Goal: Communication & Community: Answer question/provide support

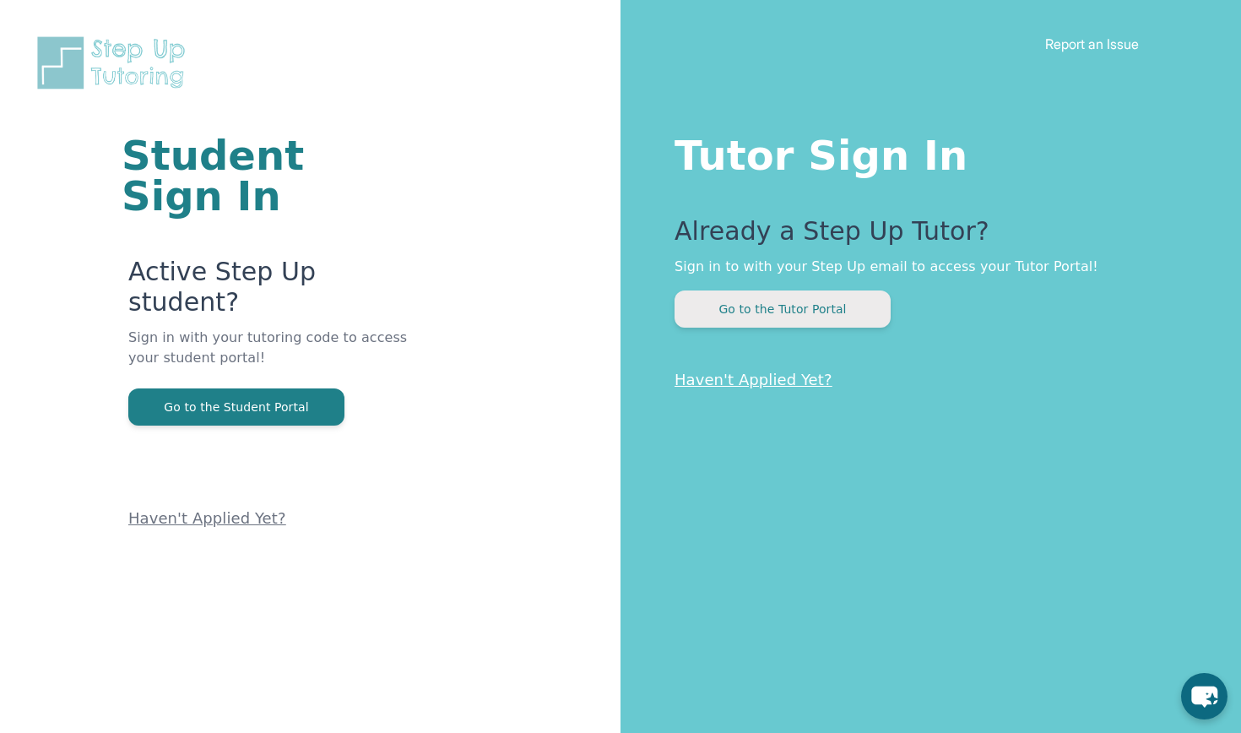
click at [736, 301] on button "Go to the Tutor Portal" at bounding box center [783, 308] width 216 height 37
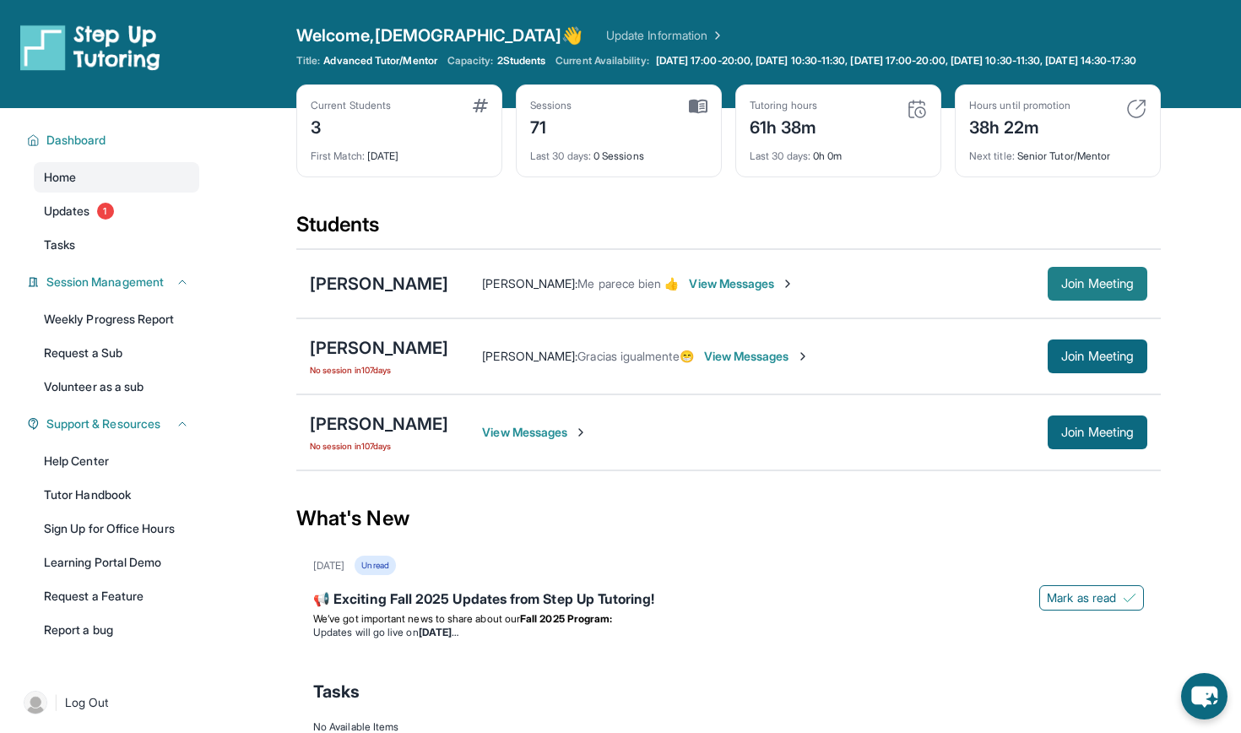
click at [747, 289] on span "Join Meeting" at bounding box center [1097, 284] width 73 height 10
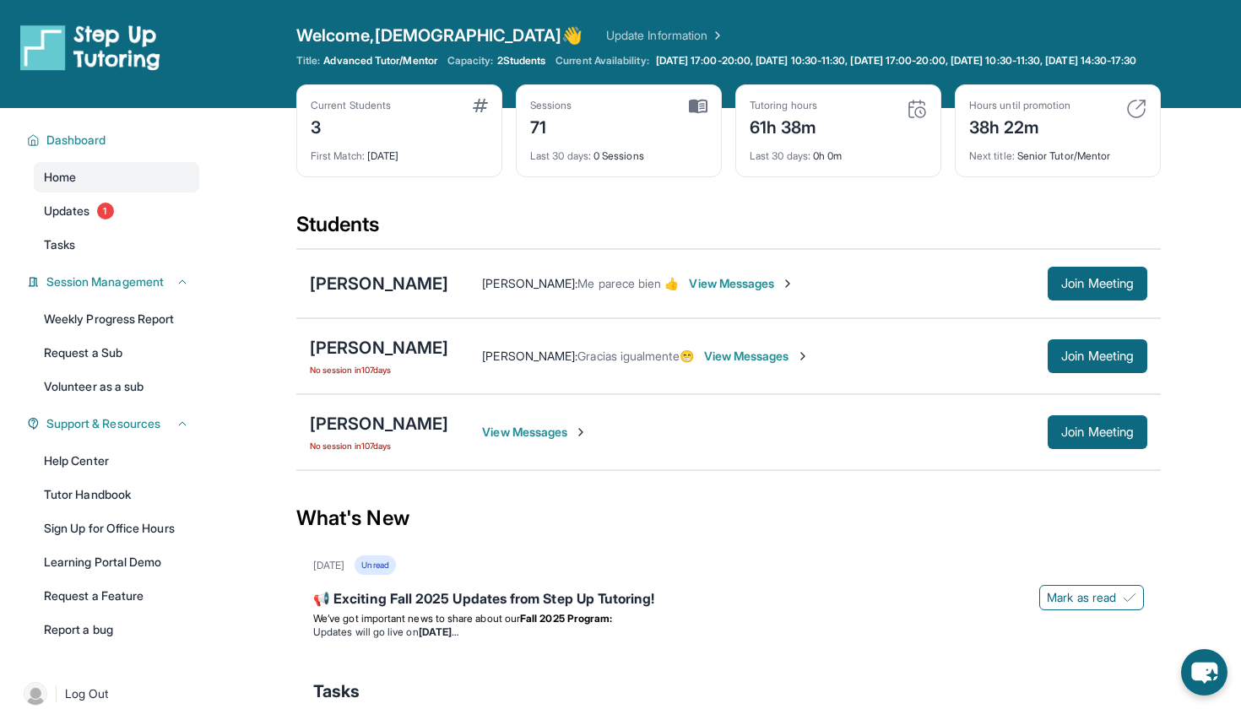
click at [735, 292] on span "View Messages" at bounding box center [742, 283] width 106 height 17
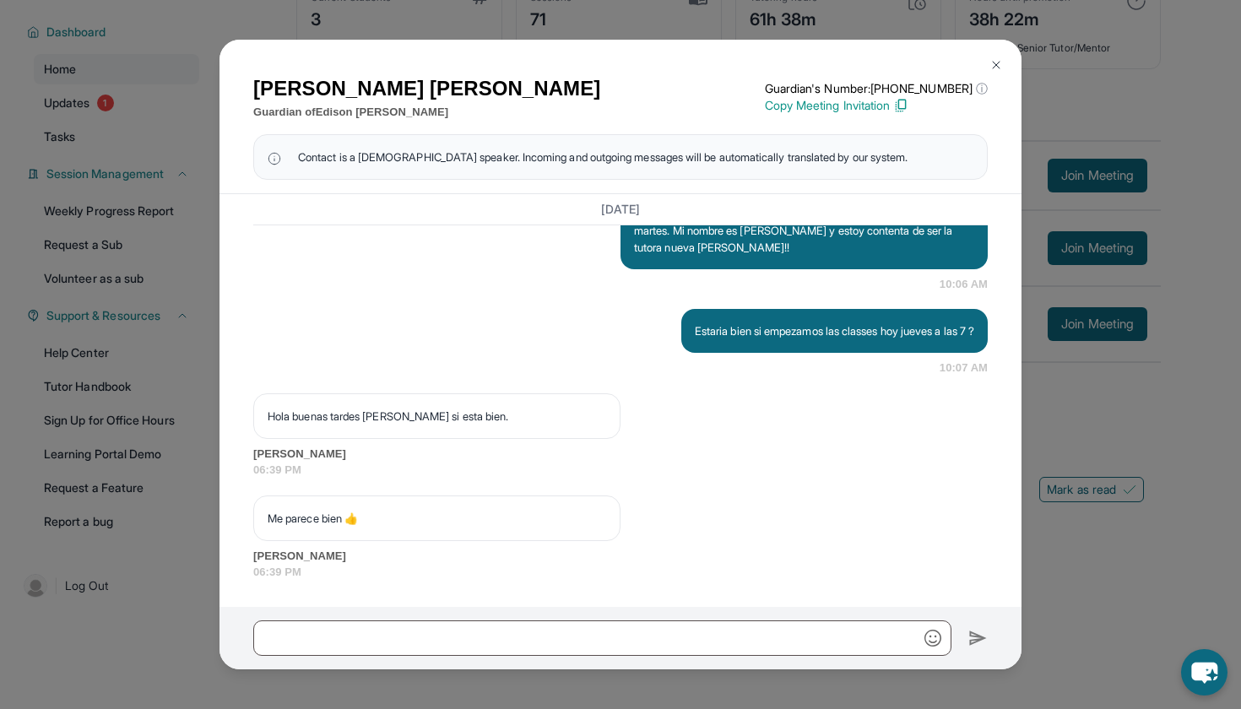
scroll to position [122, 0]
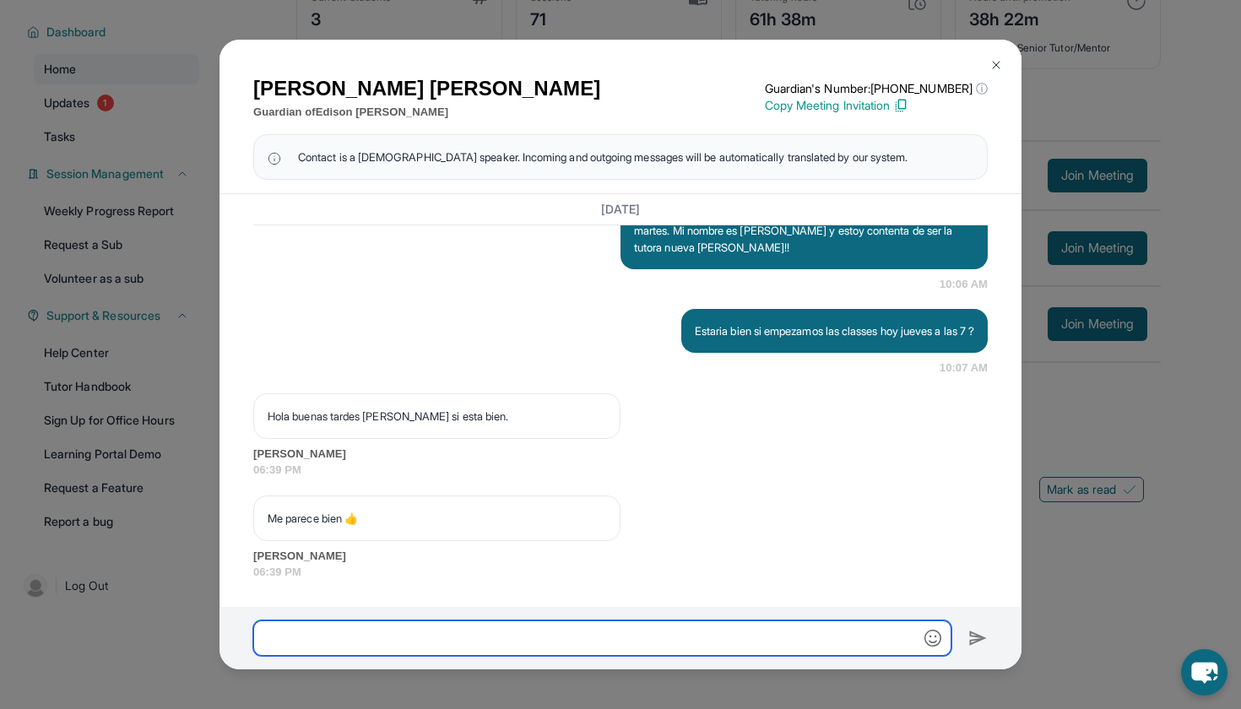
click at [621, 628] on input "text" at bounding box center [602, 638] width 698 height 35
type input "**********"
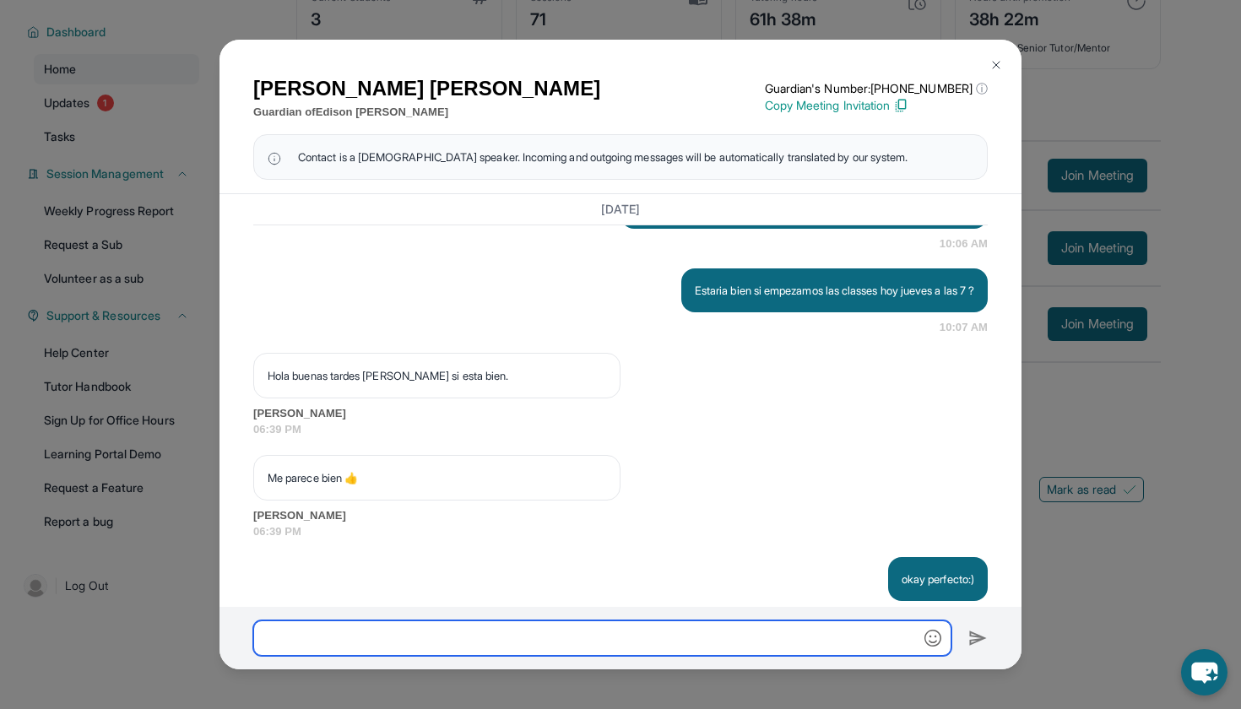
scroll to position [1824, 0]
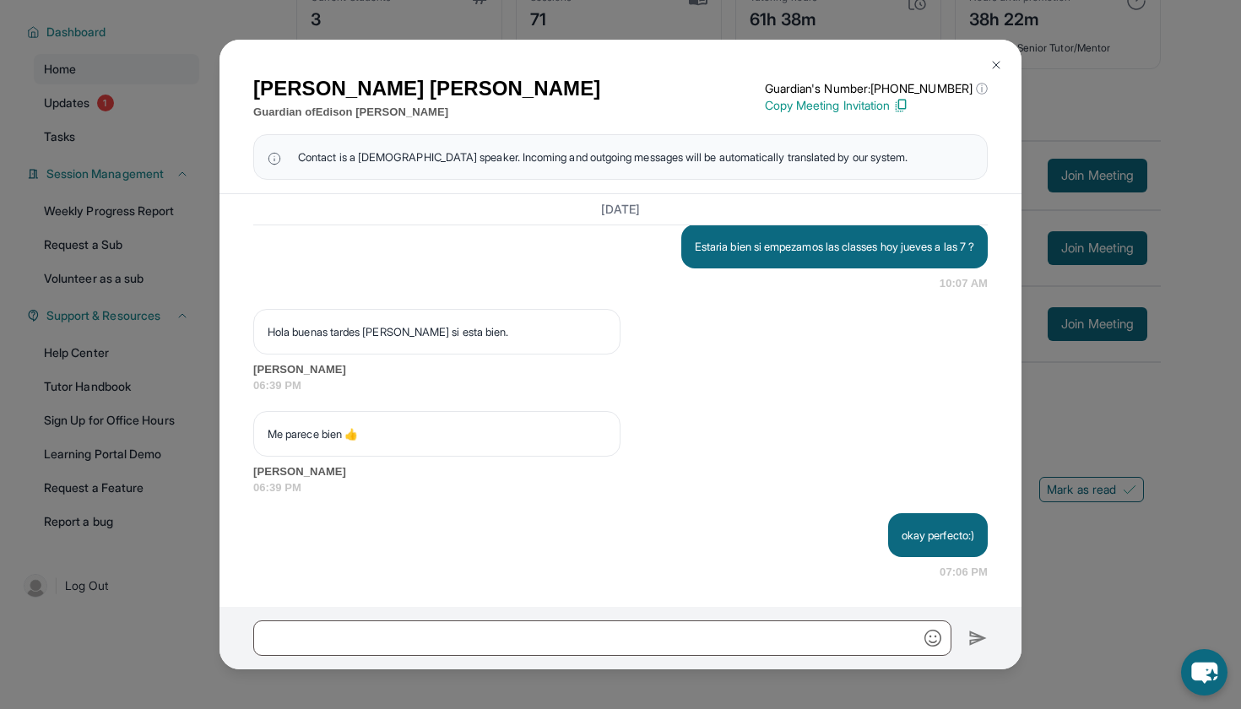
click at [747, 68] on img at bounding box center [997, 65] width 14 height 14
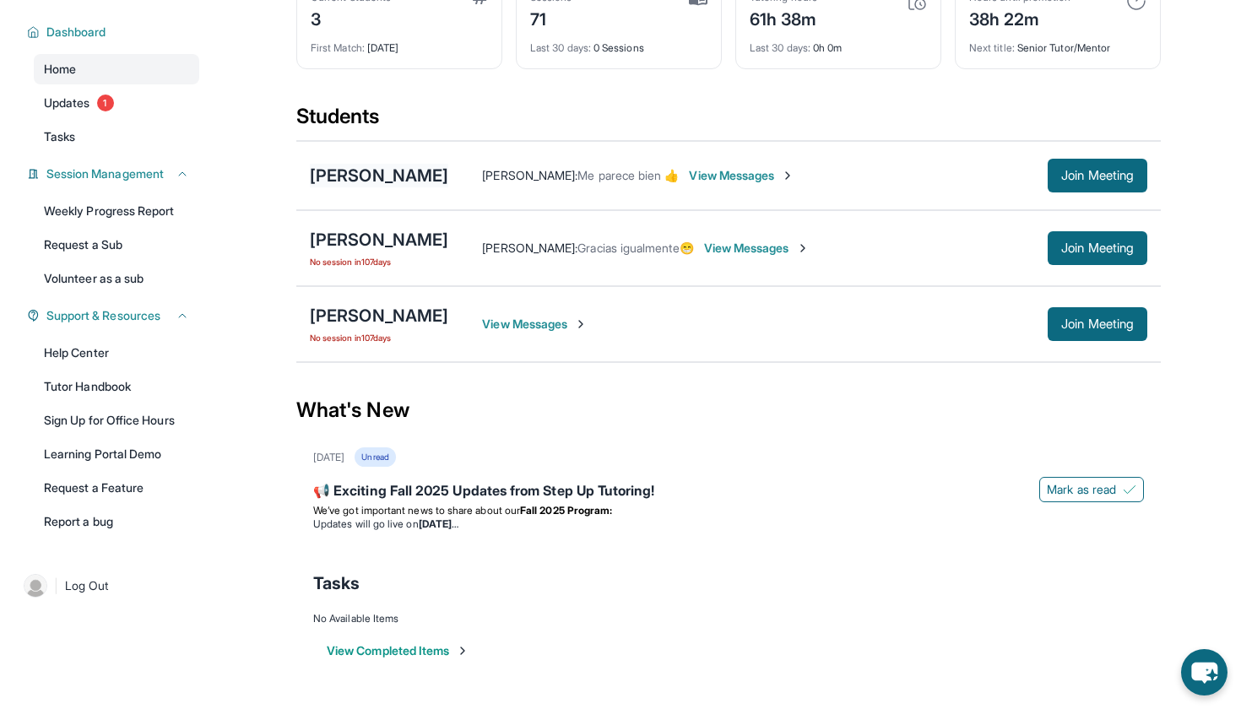
click at [432, 170] on div "[PERSON_NAME]" at bounding box center [379, 176] width 138 height 24
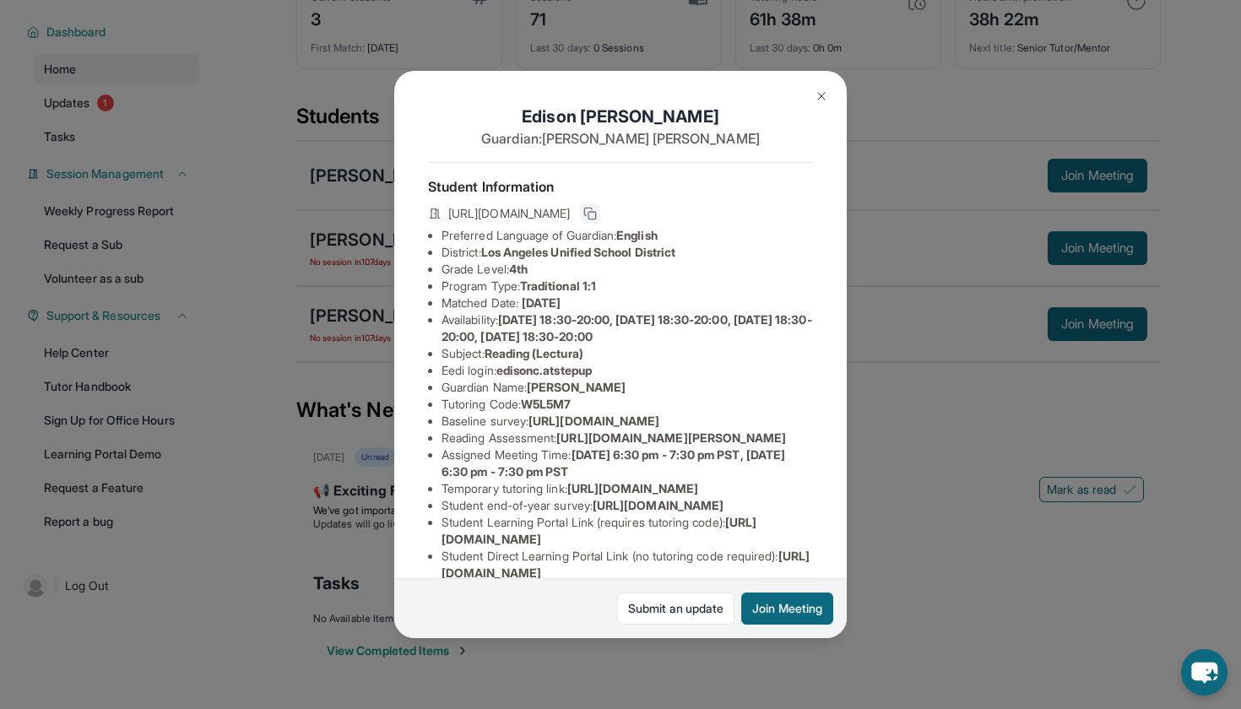
click at [597, 211] on icon at bounding box center [590, 214] width 14 height 14
click at [747, 96] on img at bounding box center [822, 97] width 14 height 14
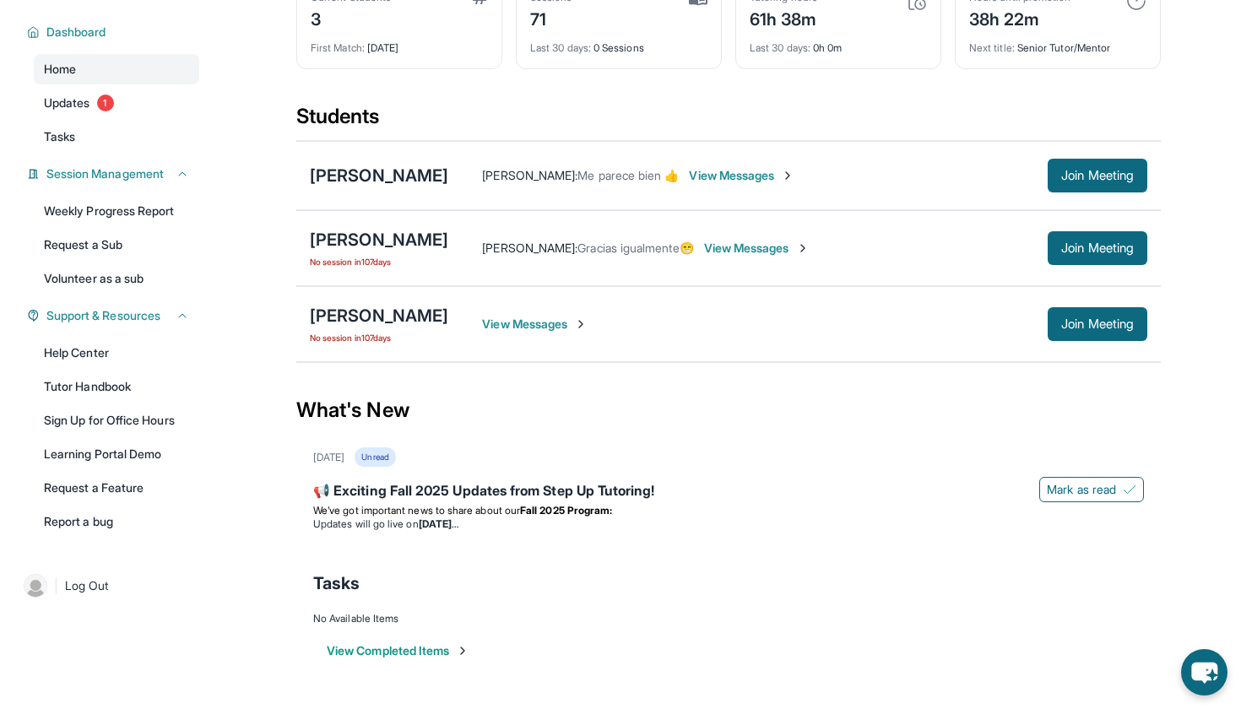
click at [737, 175] on span "View Messages" at bounding box center [742, 175] width 106 height 17
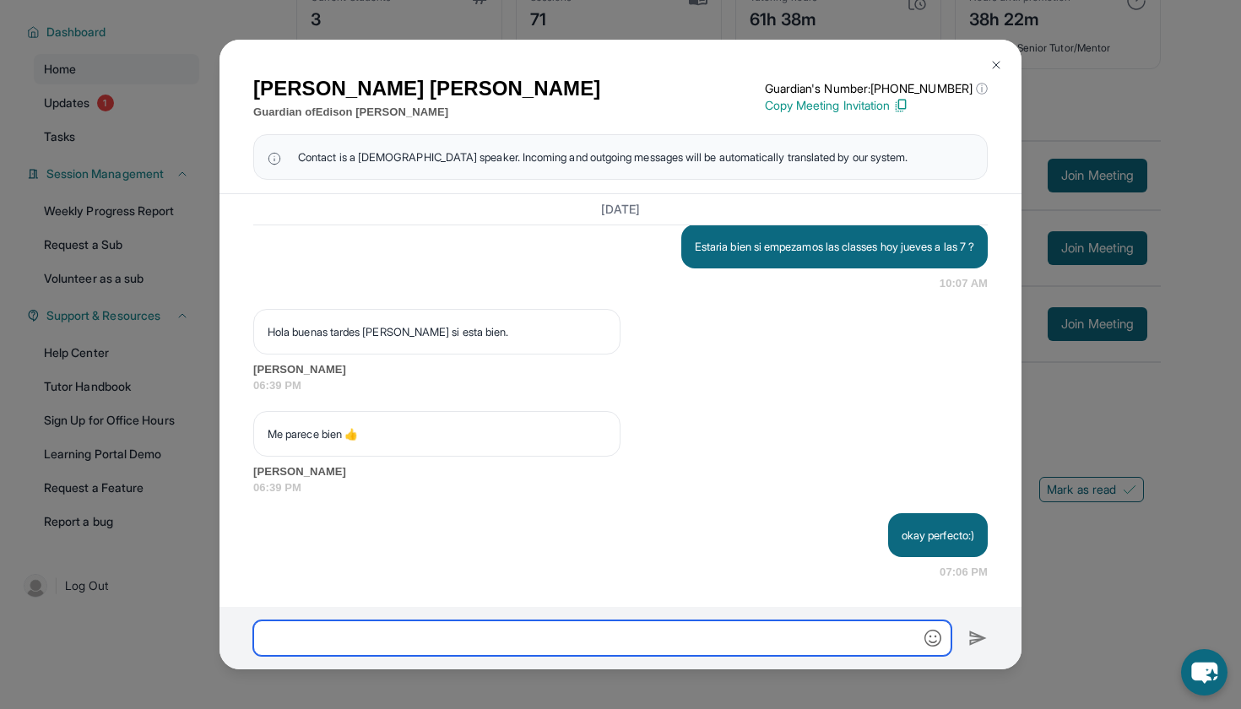
click at [435, 646] on input "text" at bounding box center [602, 638] width 698 height 35
paste input "**********"
type input "**********"
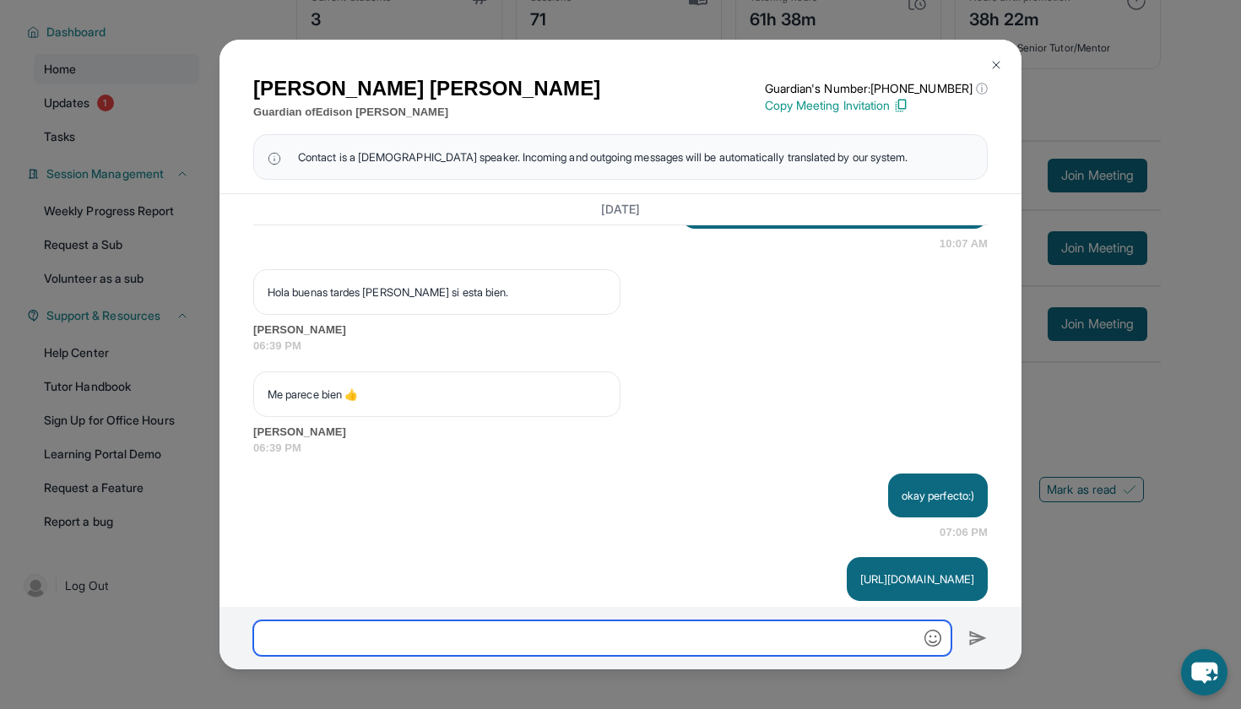
scroll to position [1908, 0]
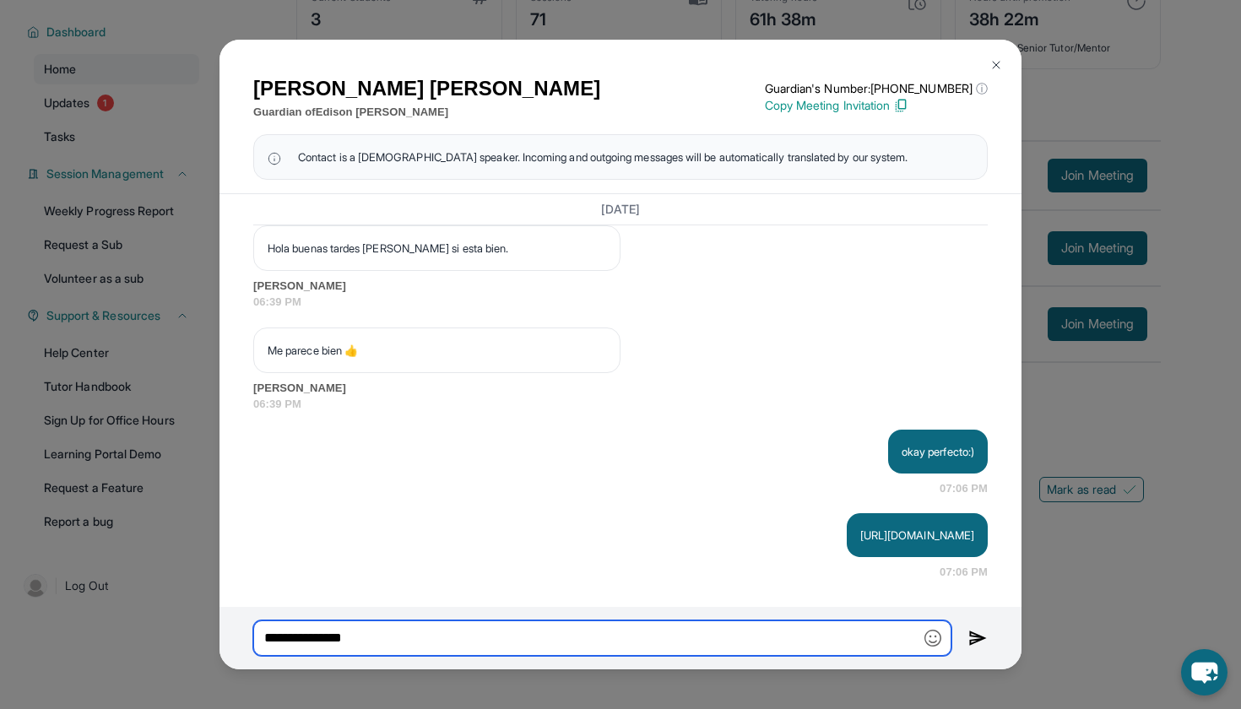
type input "**********"
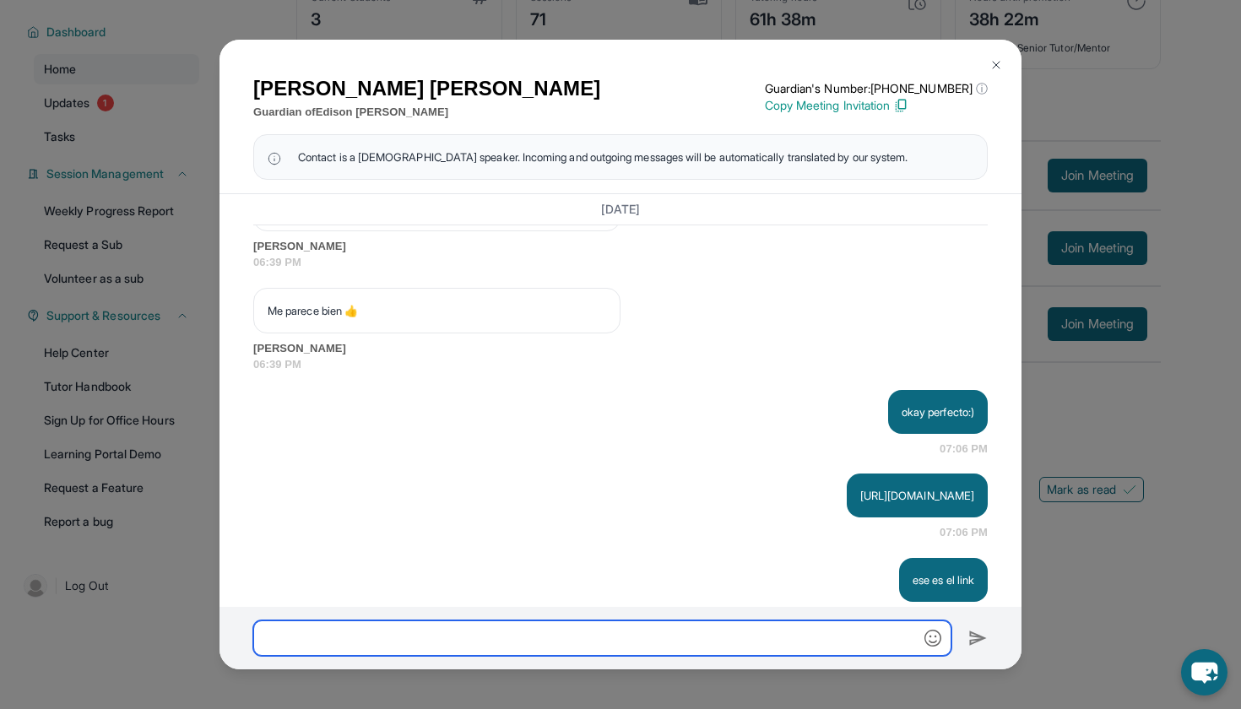
scroll to position [1991, 0]
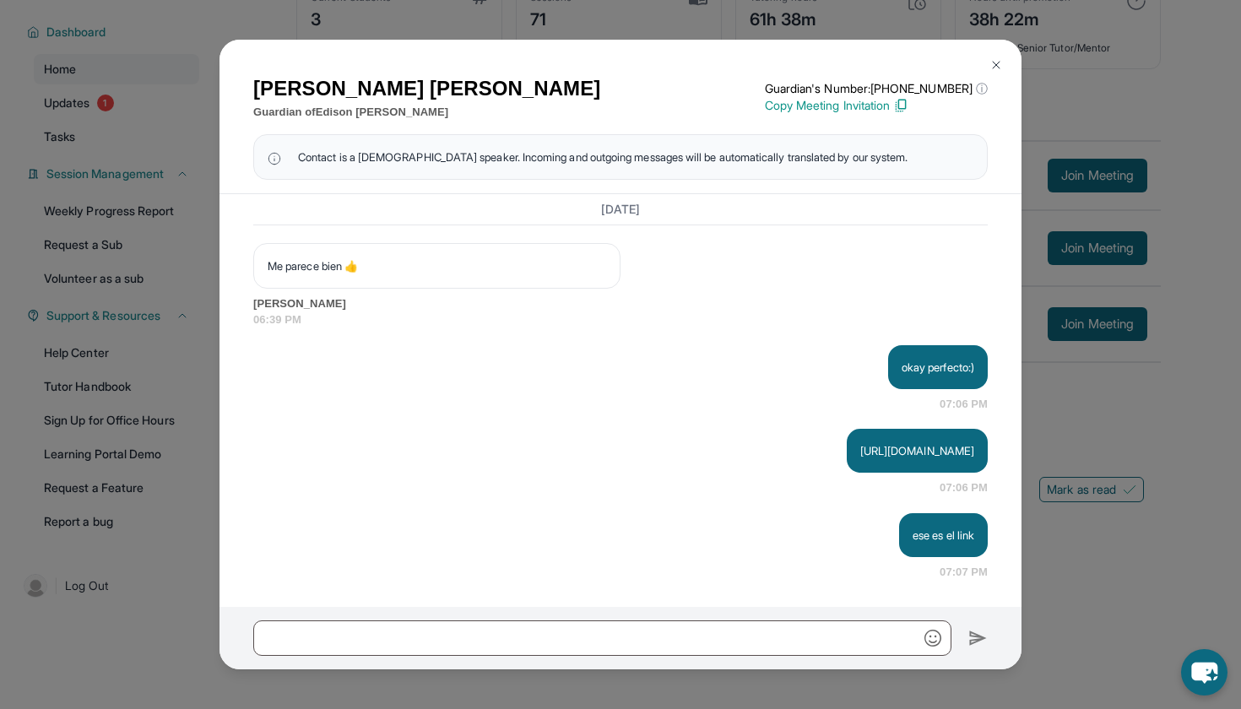
click at [747, 63] on img at bounding box center [997, 65] width 14 height 14
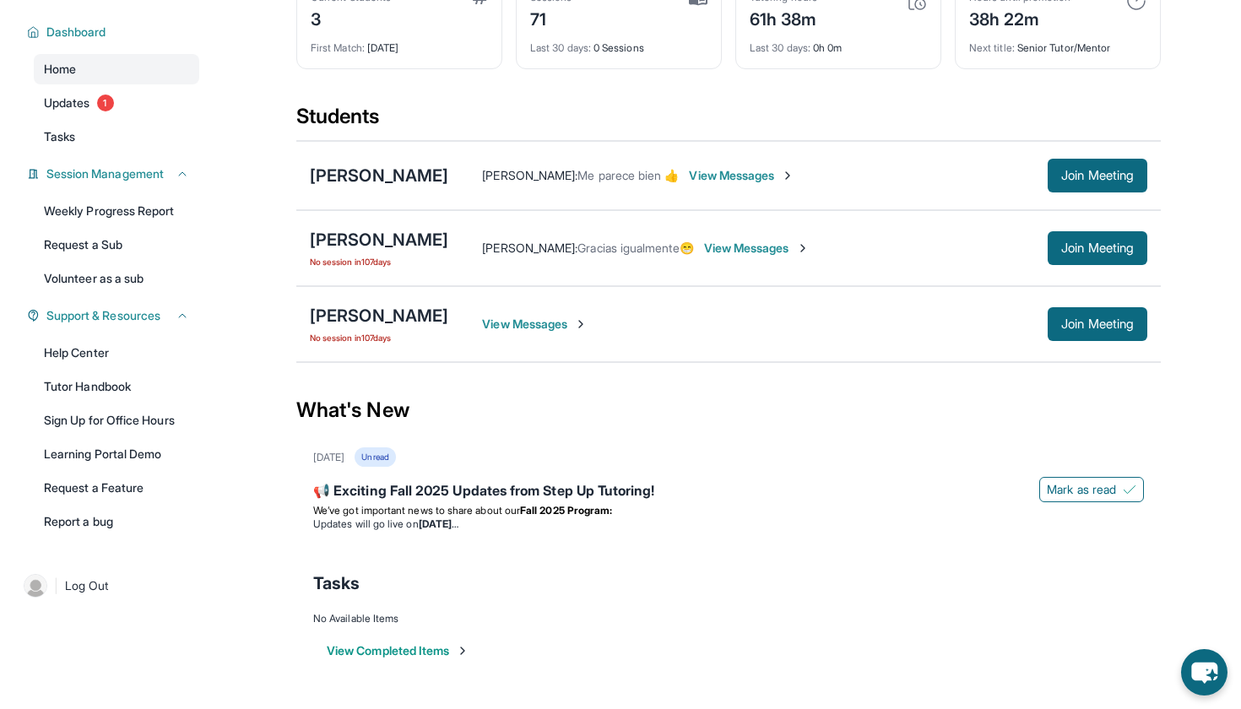
click at [408, 189] on div "Edison Calel Alvarez Hector Calel : Me parece bien 👍 View Messages Join Meeting" at bounding box center [728, 175] width 865 height 69
click at [396, 169] on div "[PERSON_NAME]" at bounding box center [379, 176] width 138 height 24
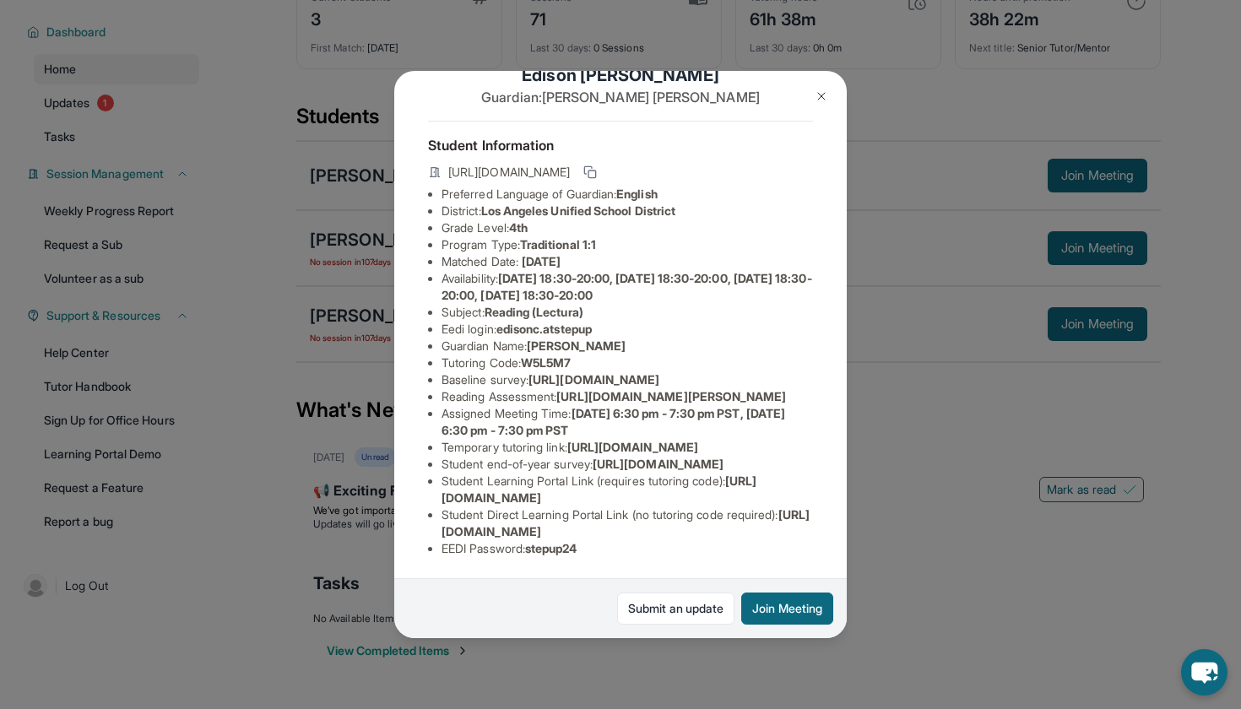
scroll to position [86, 0]
drag, startPoint x: 613, startPoint y: 497, endPoint x: 441, endPoint y: 486, distance: 172.7
click at [441, 486] on ul "Preferred Language of Guardian: English District: Los Angeles Unified School Di…" at bounding box center [620, 372] width 385 height 372
click at [438, 531] on ul "Preferred Language of Guardian: English District: Los Angeles Unified School Di…" at bounding box center [620, 372] width 385 height 372
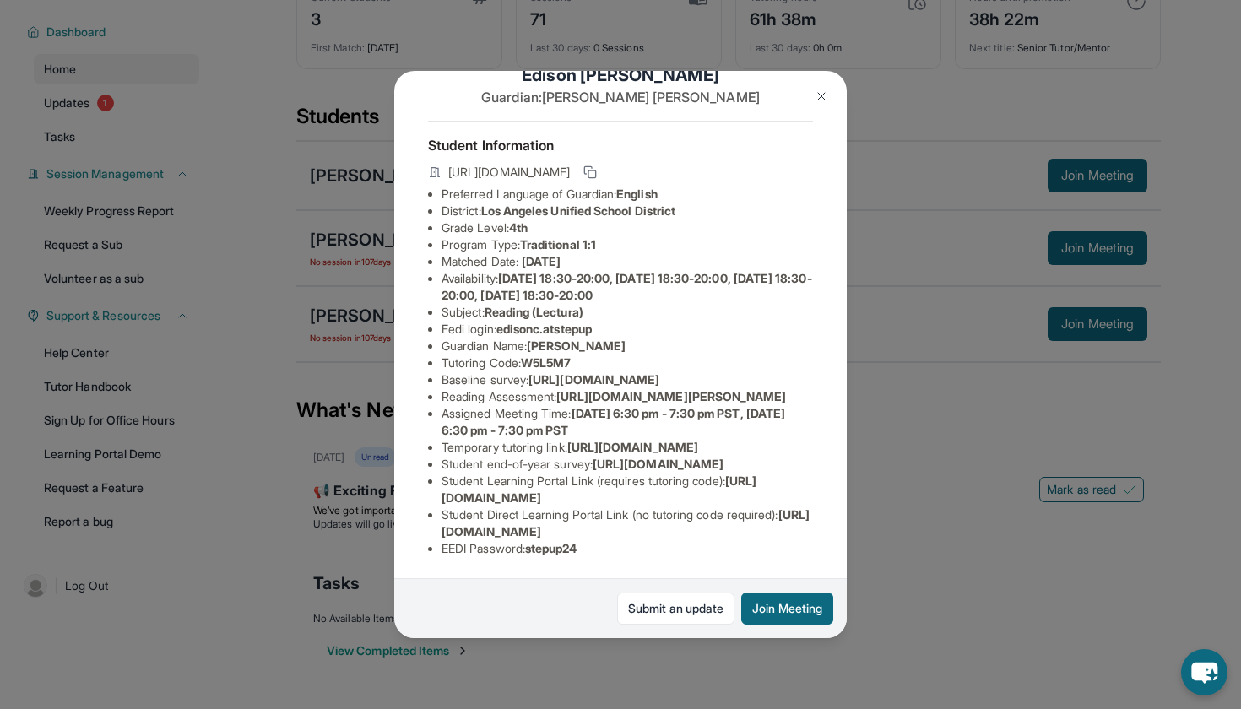
drag, startPoint x: 439, startPoint y: 532, endPoint x: 825, endPoint y: 527, distance: 385.9
click at [747, 527] on div "[PERSON_NAME] Guardian: [PERSON_NAME] Student Information [URL][DOMAIN_NAME] Pr…" at bounding box center [620, 354] width 453 height 567
copy li "[URL][DOMAIN_NAME]"
click at [747, 611] on button "Join Meeting" at bounding box center [787, 609] width 92 height 32
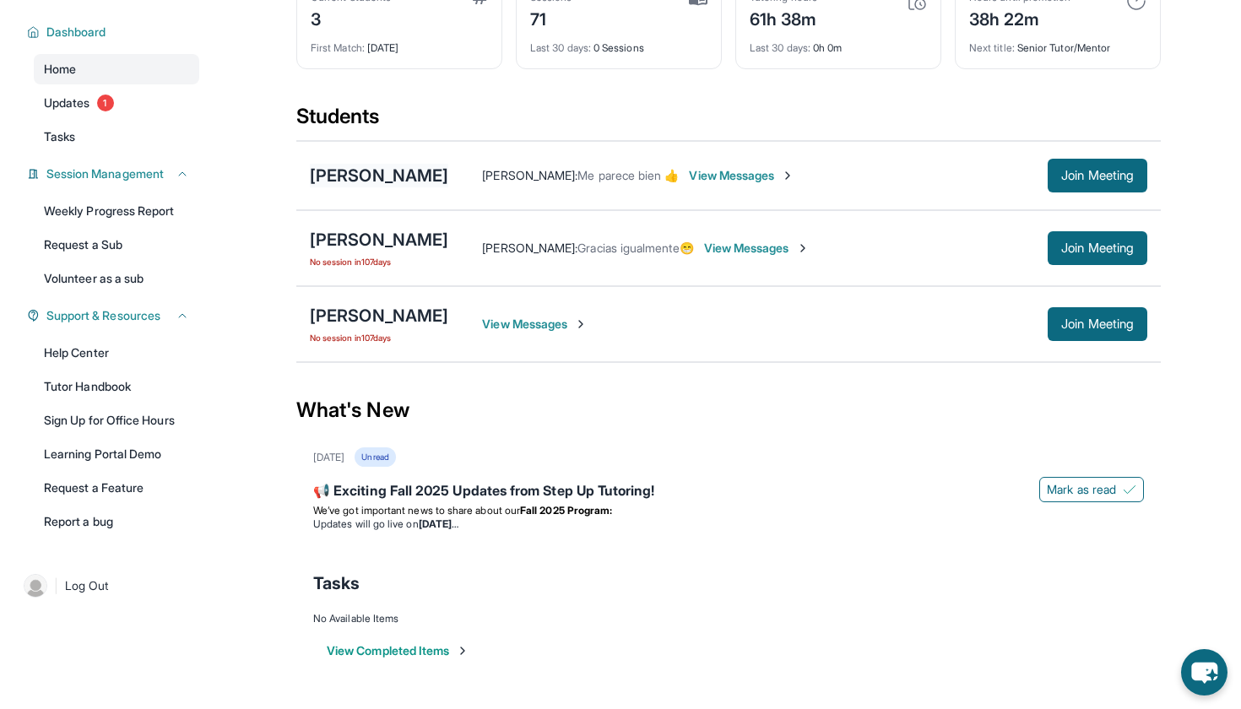
click at [423, 175] on div "[PERSON_NAME]" at bounding box center [379, 176] width 138 height 24
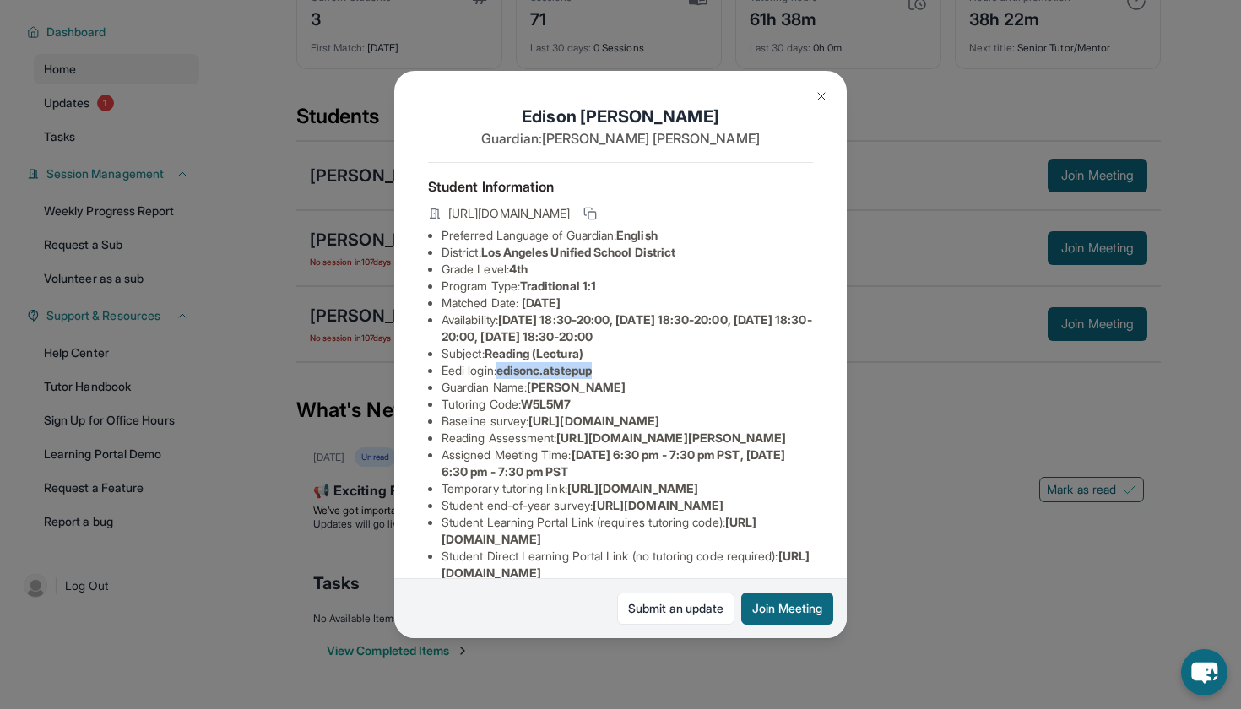
drag, startPoint x: 502, startPoint y: 369, endPoint x: 614, endPoint y: 370, distance: 112.3
click at [614, 370] on li "Eedi login : edisonc.atstepup" at bounding box center [628, 370] width 372 height 17
copy li "edisonc.atstepup"
click at [488, 417] on li "Baseline survey : https://airtable.com/apprlfn8WjpjBUn2G/shrK0QR6AaNyG5psY?pref…" at bounding box center [628, 421] width 372 height 17
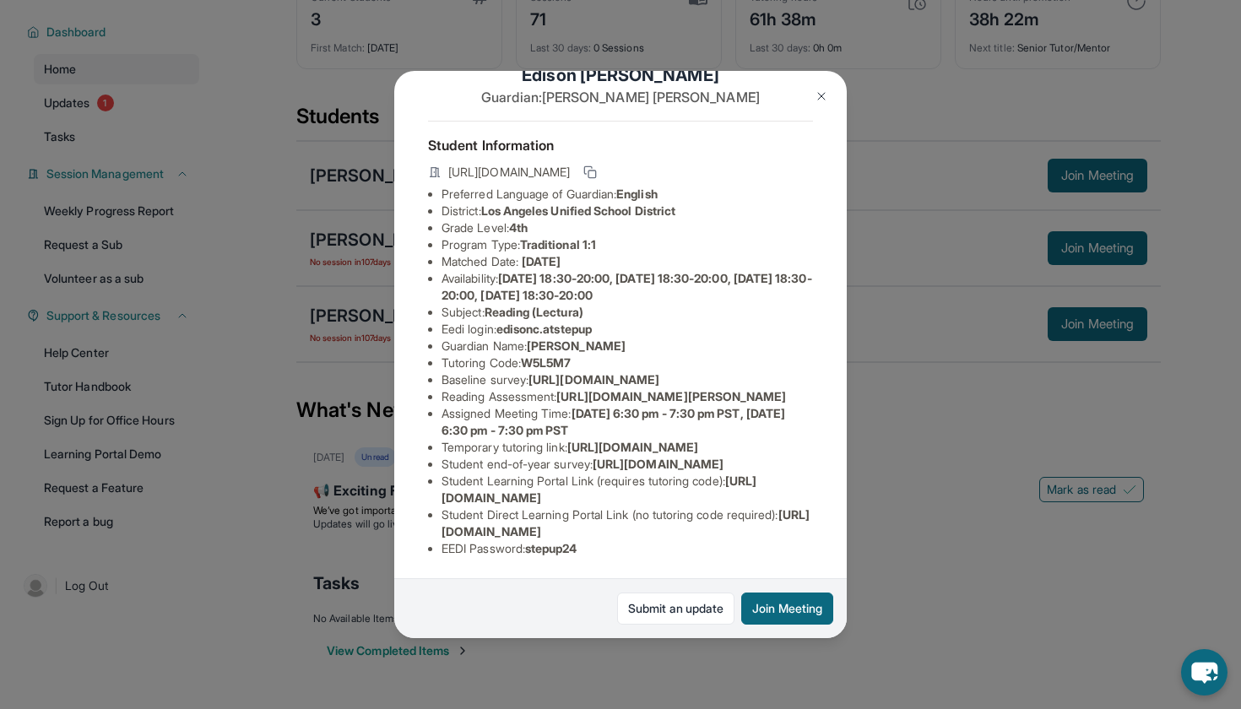
scroll to position [63, 2]
drag, startPoint x: 525, startPoint y: 336, endPoint x: 585, endPoint y: 336, distance: 60.0
click at [586, 355] on li "Tutoring Code : W5L5M7" at bounding box center [628, 363] width 372 height 17
copy li "W5L5M7"
click at [562, 1] on div "[PERSON_NAME] Guardian: [PERSON_NAME] Student Information [URL][DOMAIN_NAME] Pr…" at bounding box center [620, 354] width 1241 height 709
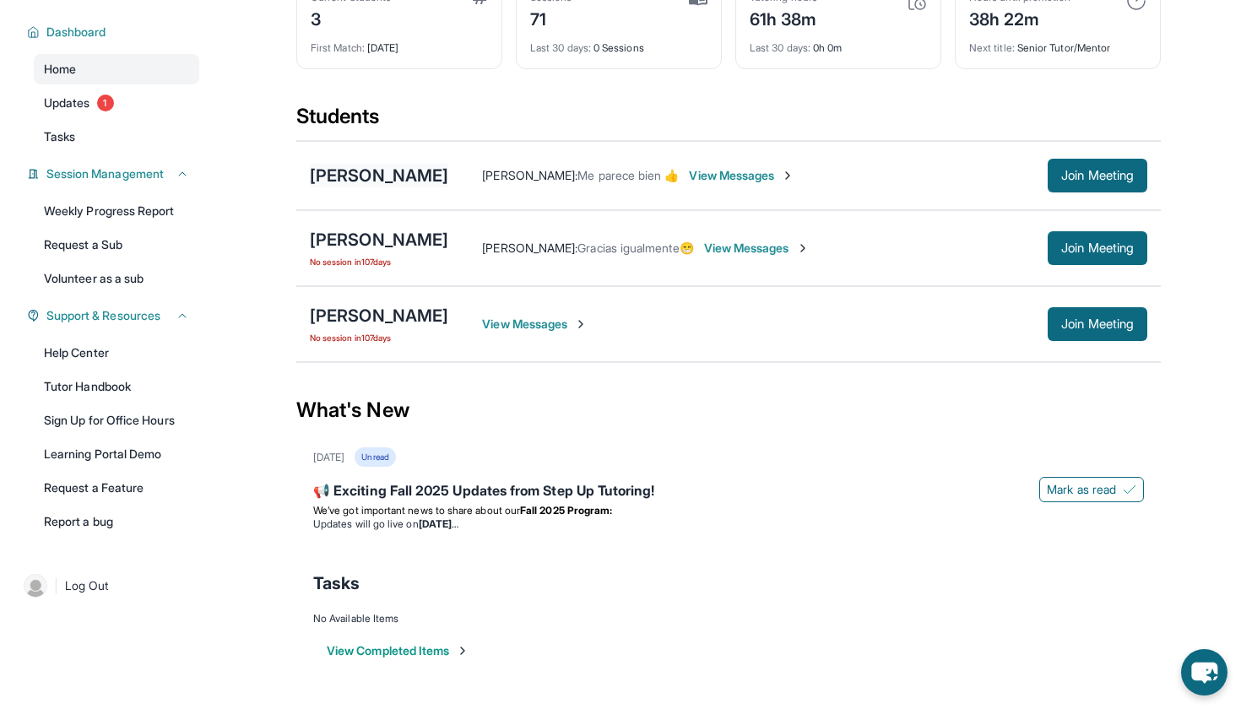
click at [412, 180] on div "[PERSON_NAME]" at bounding box center [379, 176] width 138 height 24
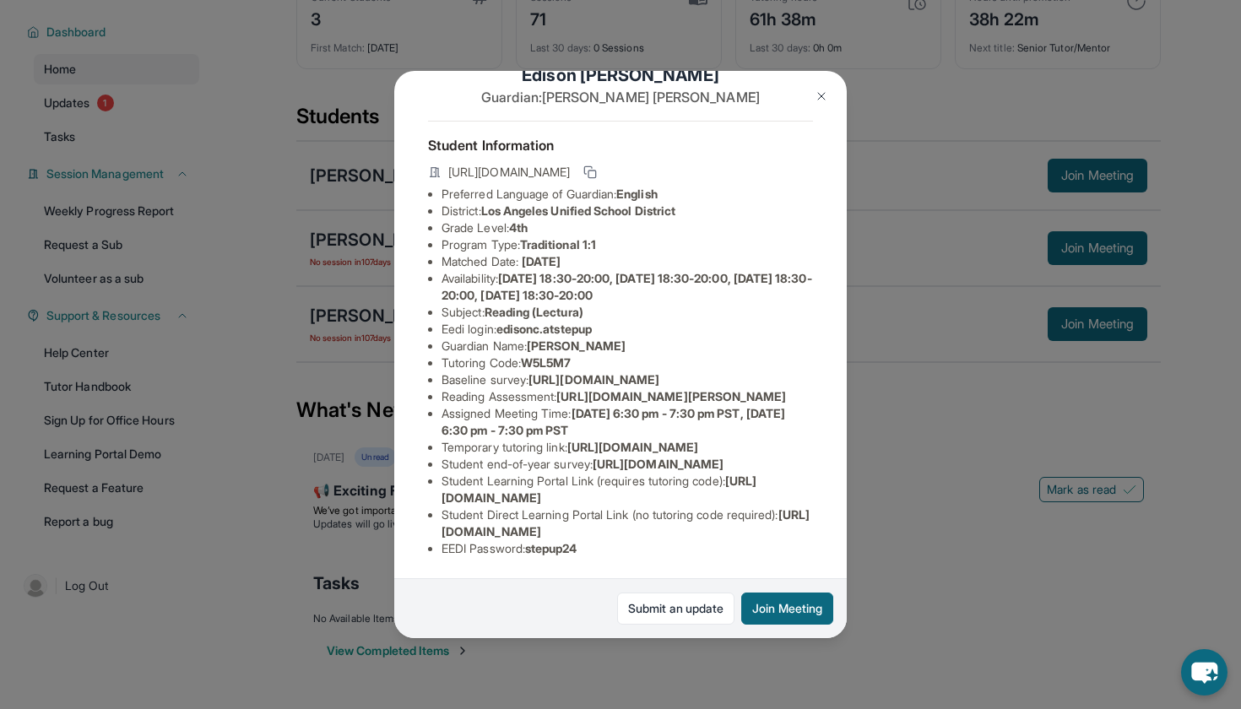
scroll to position [210, 0]
drag, startPoint x: 533, startPoint y: 551, endPoint x: 595, endPoint y: 548, distance: 62.5
click at [595, 548] on li "EEDI Password : stepup24" at bounding box center [628, 548] width 372 height 17
copy li "stepup24"
click at [747, 606] on button "Join Meeting" at bounding box center [787, 609] width 92 height 32
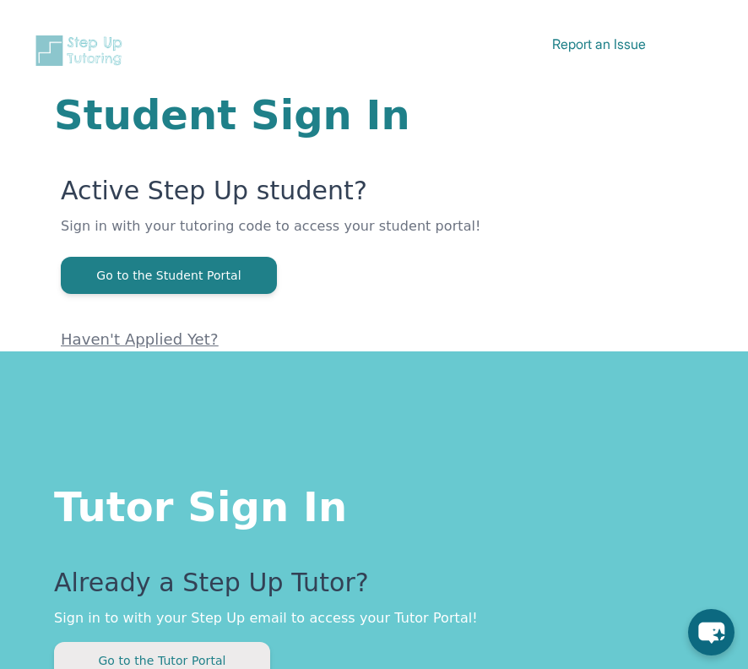
click at [186, 647] on button "Go to the Tutor Portal" at bounding box center [162, 660] width 216 height 37
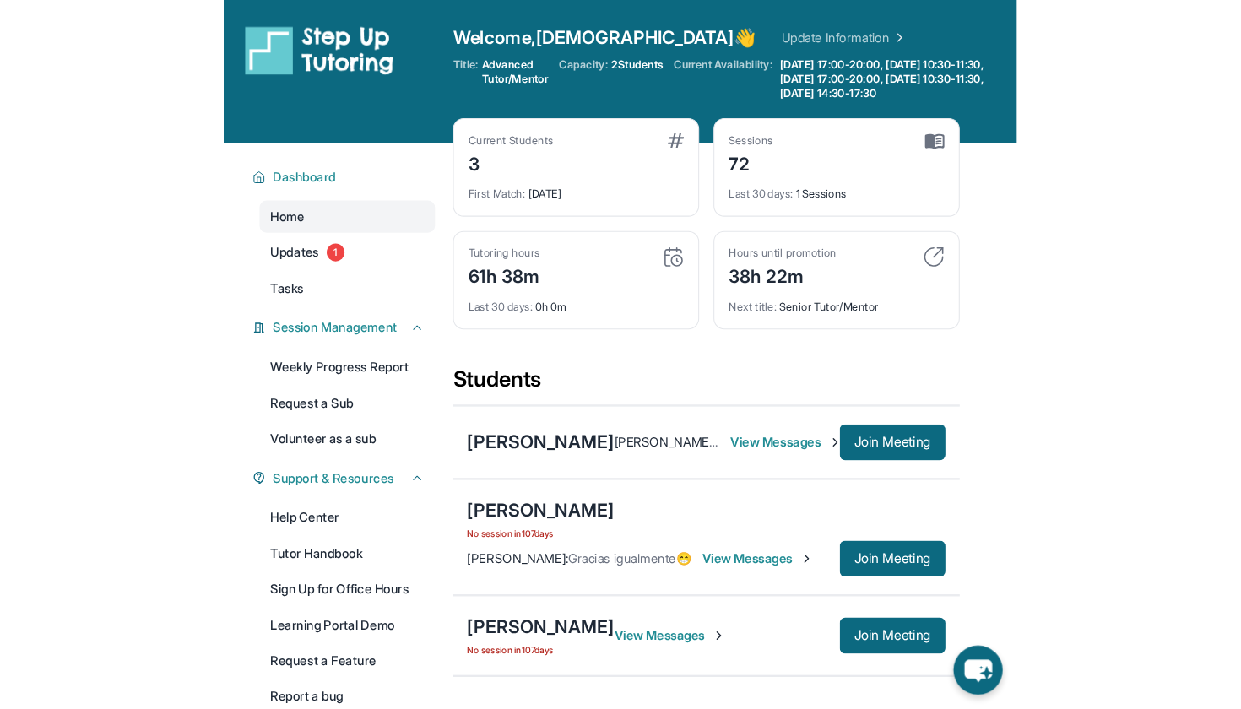
scroll to position [26, 0]
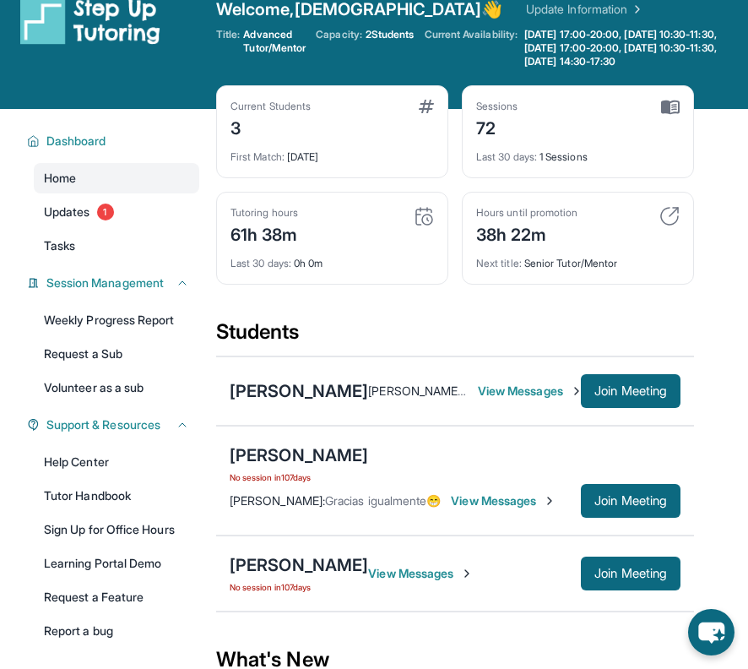
click at [631, 391] on div "[PERSON_NAME] [PERSON_NAME] : ? View Messages Join Meeting" at bounding box center [455, 390] width 478 height 69
click at [623, 396] on span "Join Meeting" at bounding box center [630, 391] width 73 height 10
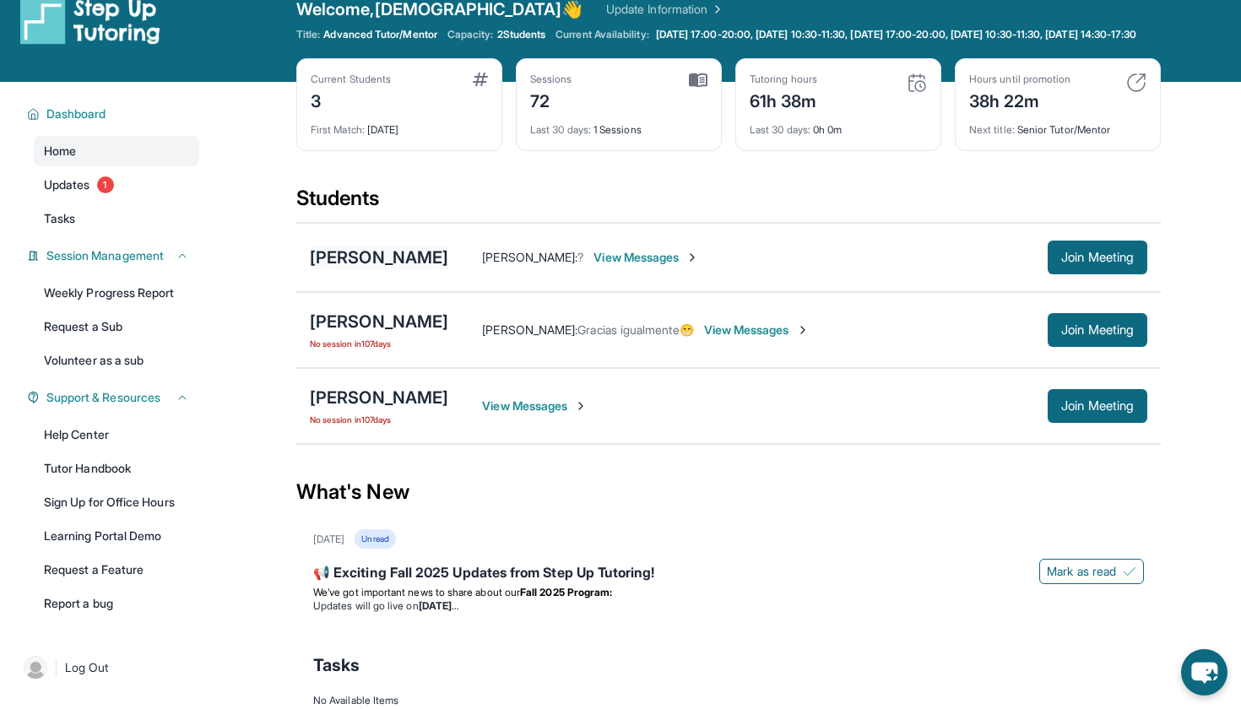
click at [447, 267] on div "[PERSON_NAME]" at bounding box center [379, 258] width 138 height 24
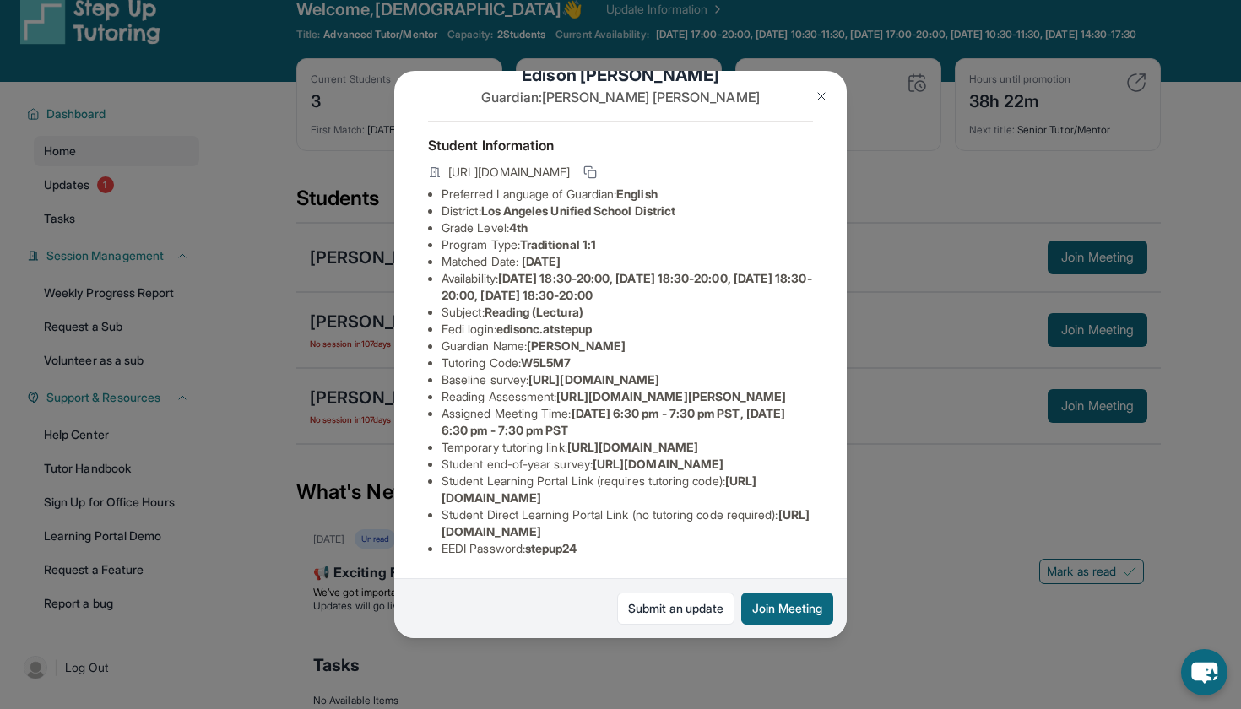
scroll to position [92, 294]
drag, startPoint x: 563, startPoint y: 398, endPoint x: 676, endPoint y: 415, distance: 113.6
click at [676, 415] on div "[PERSON_NAME] Guardian: [PERSON_NAME] Student Information [URL][DOMAIN_NAME] Pr…" at bounding box center [620, 354] width 453 height 567
copy li "[URL][DOMAIN_NAME][PERSON_NAME]"
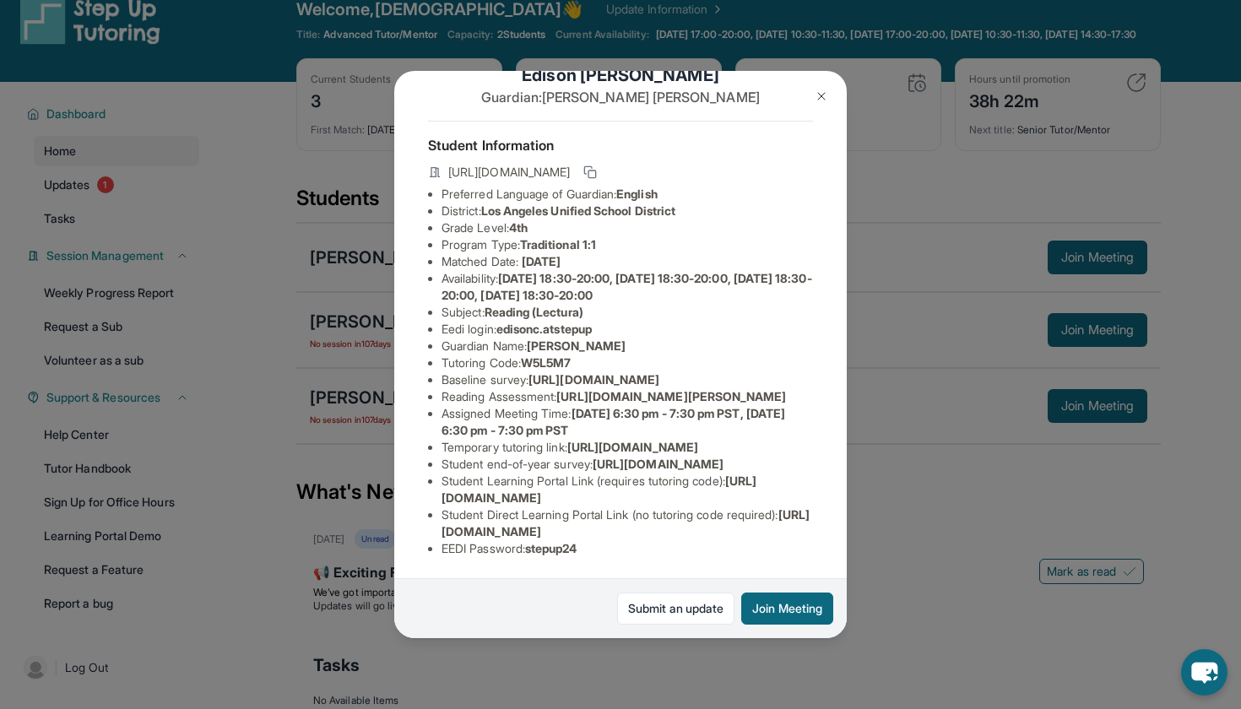
click at [747, 96] on img at bounding box center [822, 97] width 14 height 14
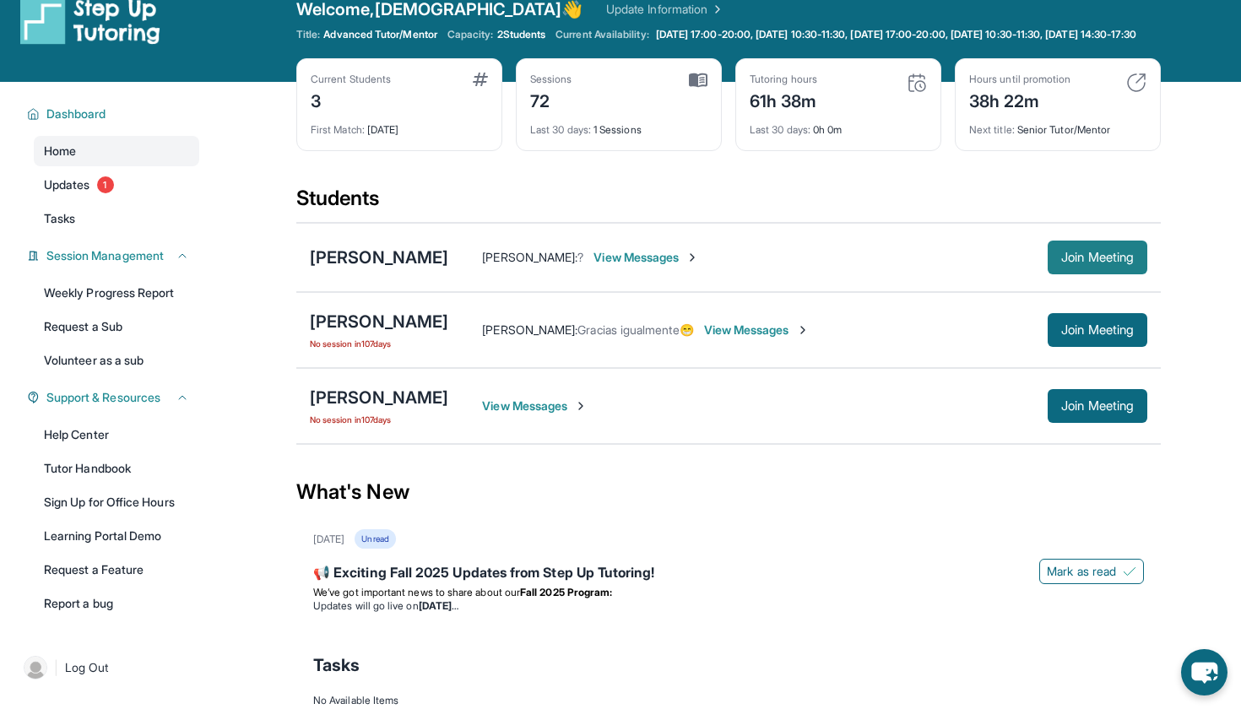
click at [747, 258] on button "Join Meeting" at bounding box center [1098, 258] width 100 height 34
click at [406, 266] on div "[PERSON_NAME]" at bounding box center [379, 258] width 138 height 24
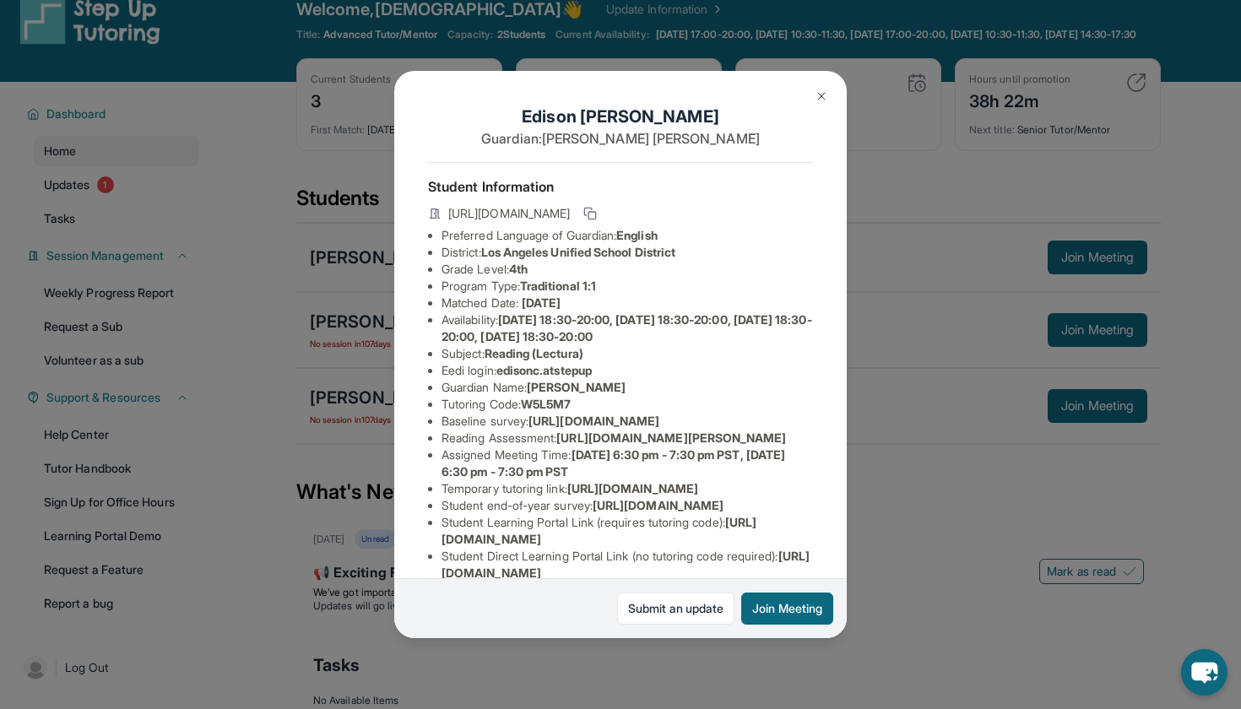
scroll to position [0, 152]
drag, startPoint x: 565, startPoint y: 486, endPoint x: 809, endPoint y: 509, distance: 245.1
copy li "[URL][DOMAIN_NAME][PERSON_NAME]"
